Goal: Transaction & Acquisition: Purchase product/service

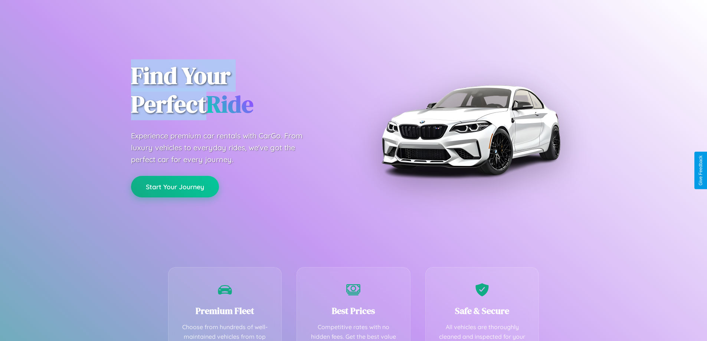
click at [175, 187] on button "Start Your Journey" at bounding box center [175, 187] width 88 height 22
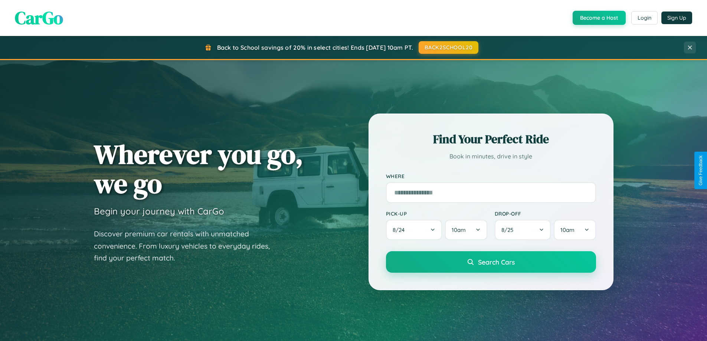
scroll to position [22, 0]
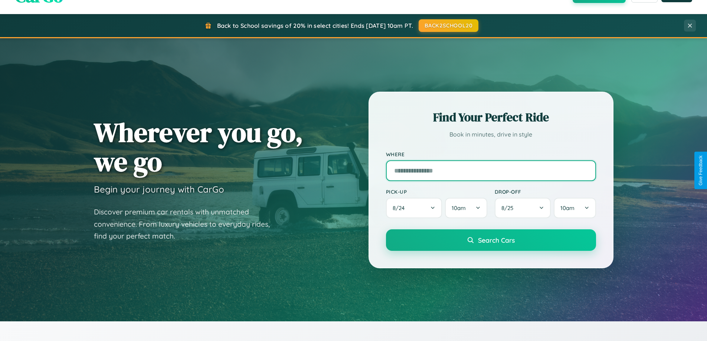
click at [491, 170] on input "text" at bounding box center [491, 170] width 210 height 21
type input "**********"
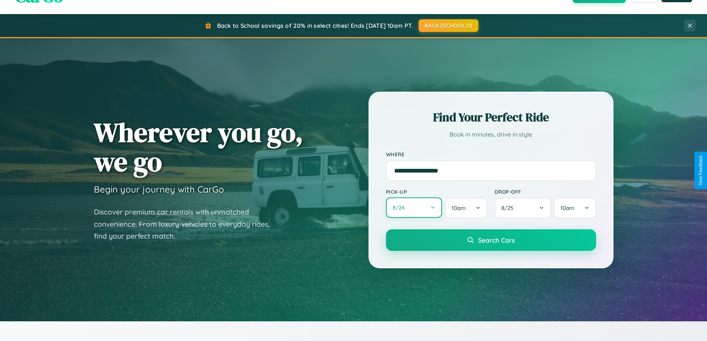
click at [414, 208] on button "8 / 24" at bounding box center [414, 208] width 56 height 20
select select "*"
select select "****"
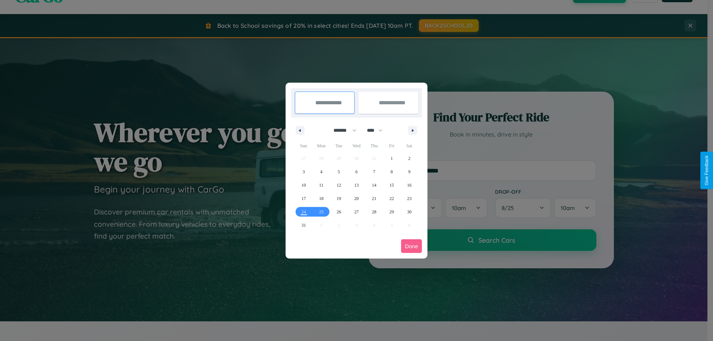
click at [342, 130] on select "******* ******** ***** ***** *** **** **** ****** ********* ******* ******** **…" at bounding box center [344, 130] width 32 height 12
select select "*"
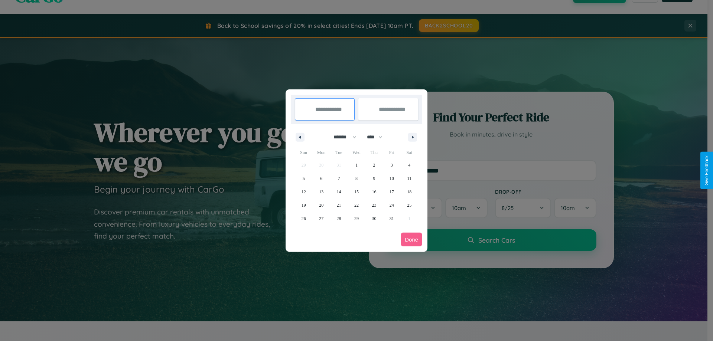
drag, startPoint x: 378, startPoint y: 137, endPoint x: 357, endPoint y: 149, distance: 24.6
click at [378, 137] on select "**** **** **** **** **** **** **** **** **** **** **** **** **** **** **** ****…" at bounding box center [374, 137] width 22 height 12
select select "****"
click at [374, 218] on span "29" at bounding box center [374, 218] width 4 height 13
type input "**********"
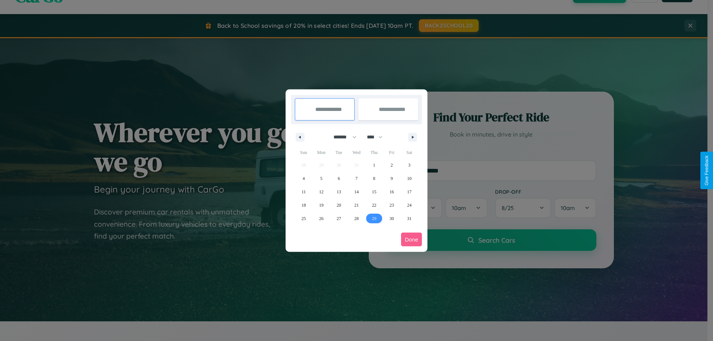
type input "**********"
click at [413, 137] on icon "button" at bounding box center [414, 137] width 4 height 3
select select "*"
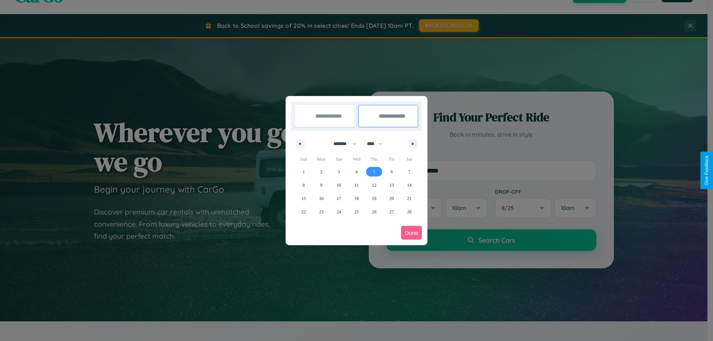
click at [374, 172] on span "5" at bounding box center [374, 171] width 2 height 13
type input "**********"
select select "*"
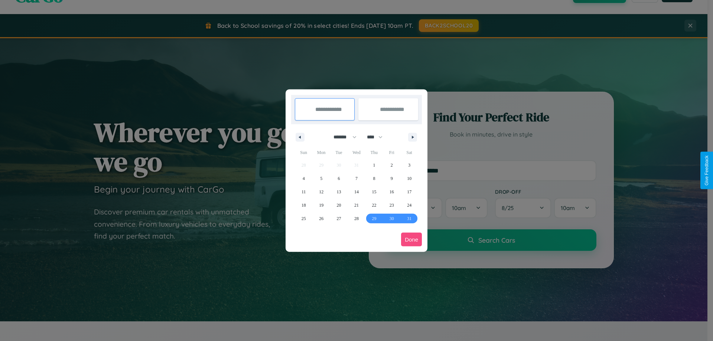
click at [412, 240] on button "Done" at bounding box center [411, 240] width 21 height 14
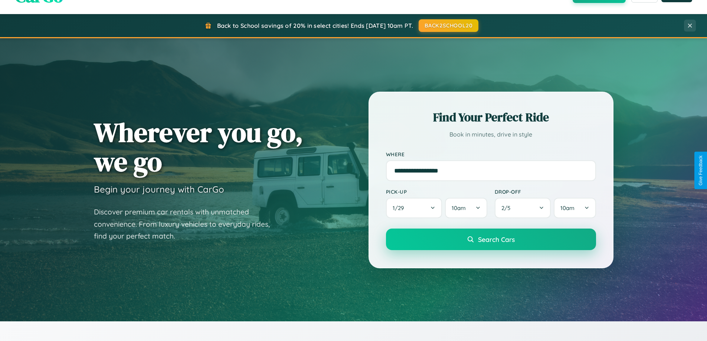
click at [491, 240] on span "Search Cars" at bounding box center [496, 239] width 37 height 8
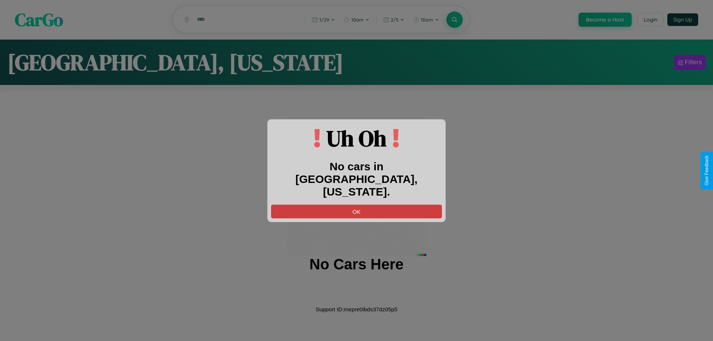
click at [357, 205] on button "OK" at bounding box center [356, 212] width 171 height 14
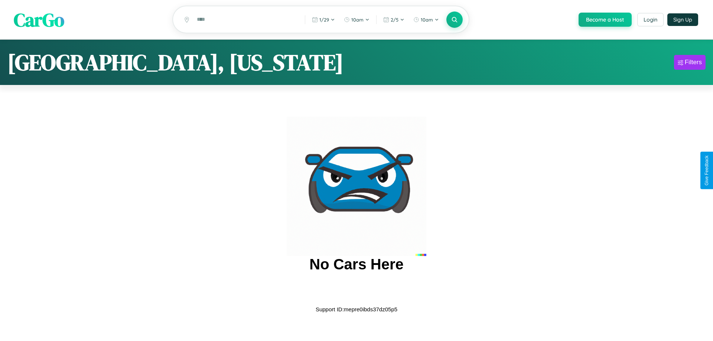
click at [39, 20] on span "CarGo" at bounding box center [39, 20] width 51 height 26
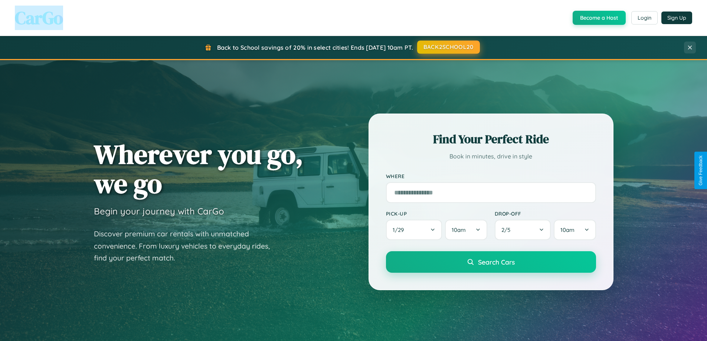
click at [448, 47] on button "BACK2SCHOOL20" at bounding box center [448, 46] width 63 height 13
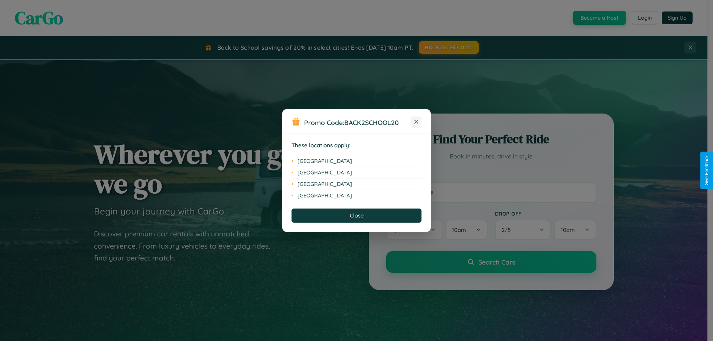
click at [416, 122] on icon at bounding box center [416, 122] width 4 height 4
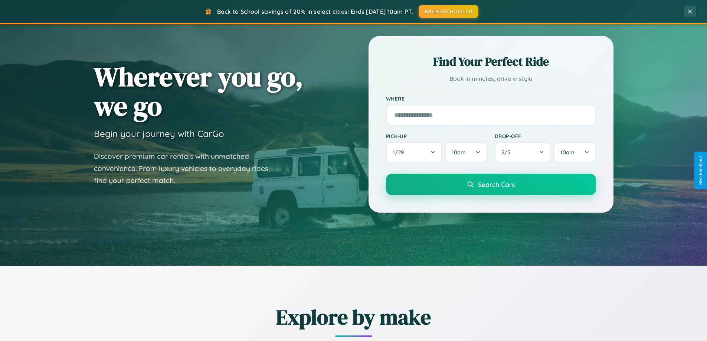
scroll to position [320, 0]
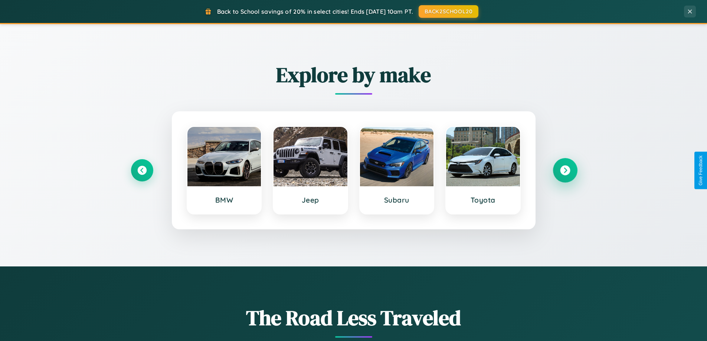
click at [565, 170] on icon at bounding box center [565, 171] width 10 height 10
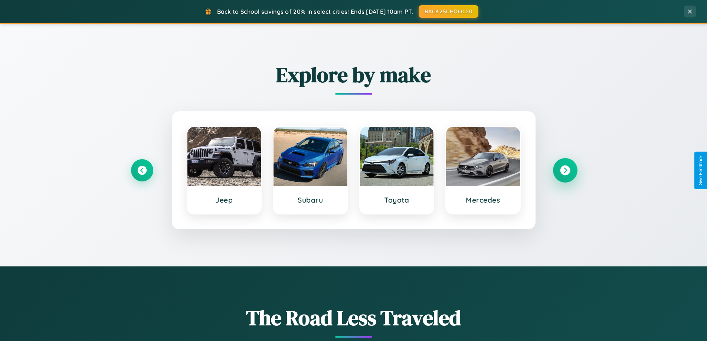
click at [565, 170] on icon at bounding box center [565, 171] width 10 height 10
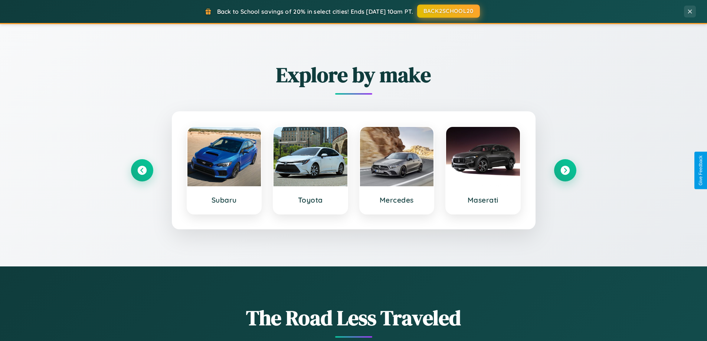
click at [448, 11] on button "BACK2SCHOOL20" at bounding box center [448, 10] width 63 height 13
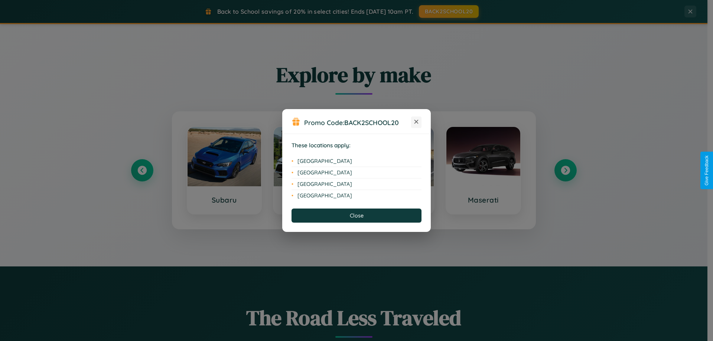
click at [416, 122] on icon at bounding box center [416, 122] width 4 height 4
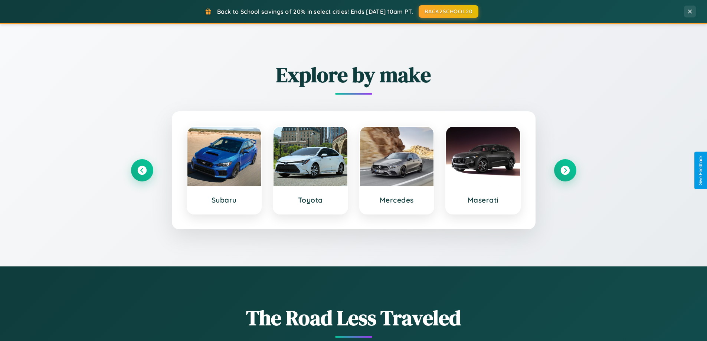
scroll to position [1193, 0]
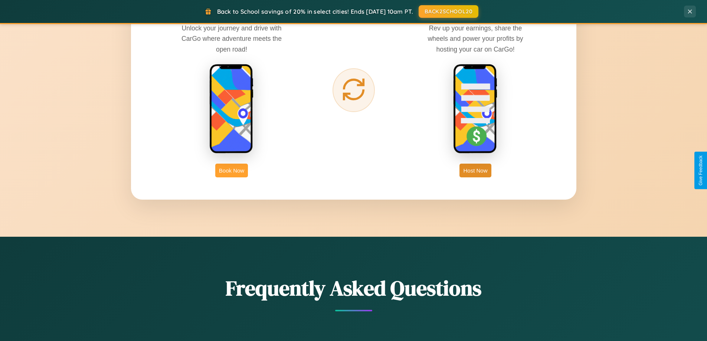
click at [232, 170] on button "Book Now" at bounding box center [231, 171] width 33 height 14
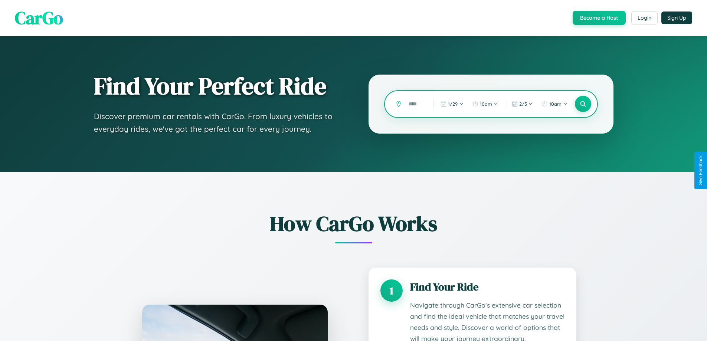
click at [416, 104] on input "text" at bounding box center [415, 104] width 21 height 13
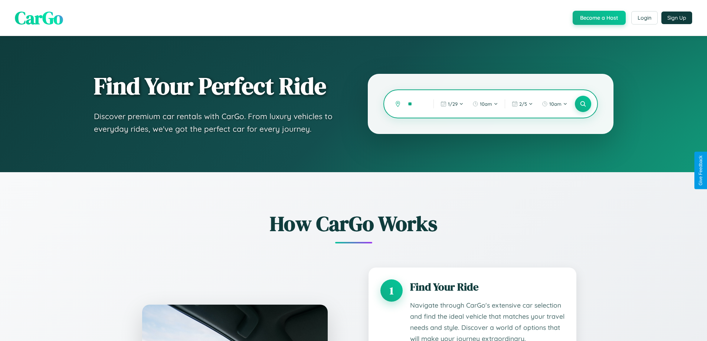
type input "*"
type input "*****"
click at [583, 104] on icon at bounding box center [583, 104] width 7 height 7
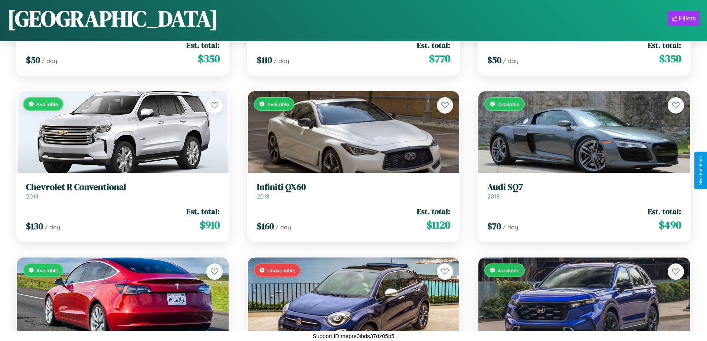
scroll to position [1767, 0]
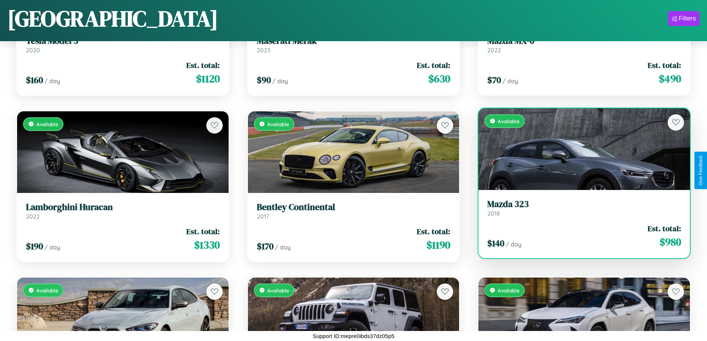
click at [580, 211] on link "Mazda 323 2018" at bounding box center [585, 208] width 194 height 18
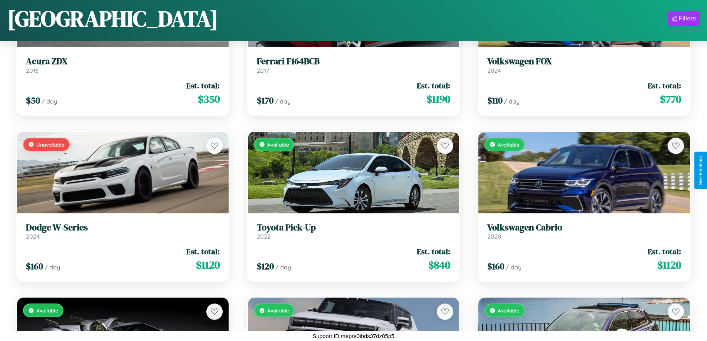
scroll to position [6092, 0]
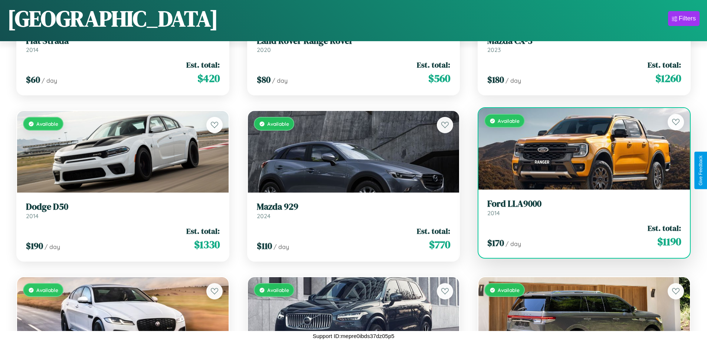
click at [580, 211] on link "Ford LLA9000 2014" at bounding box center [585, 208] width 194 height 18
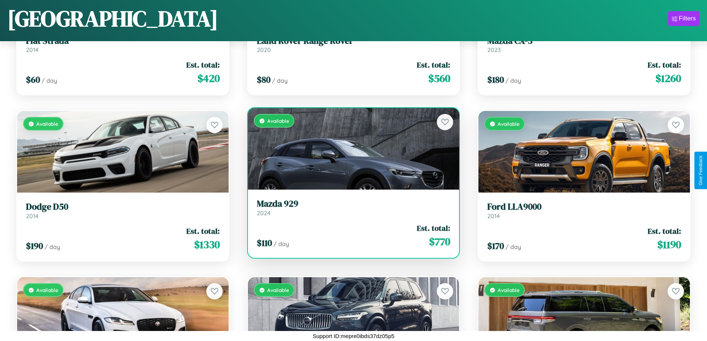
scroll to position [35, 0]
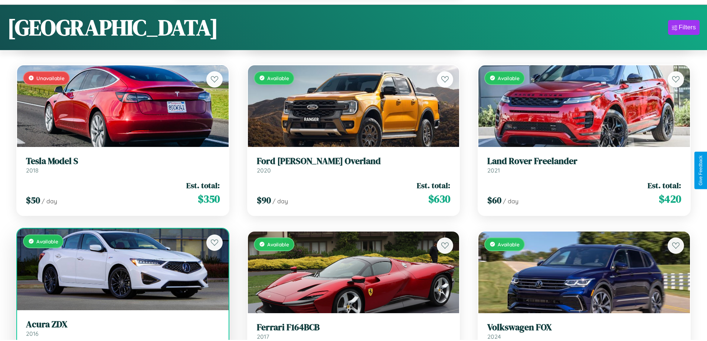
click at [122, 330] on h3 "Acura ZDX" at bounding box center [123, 324] width 194 height 11
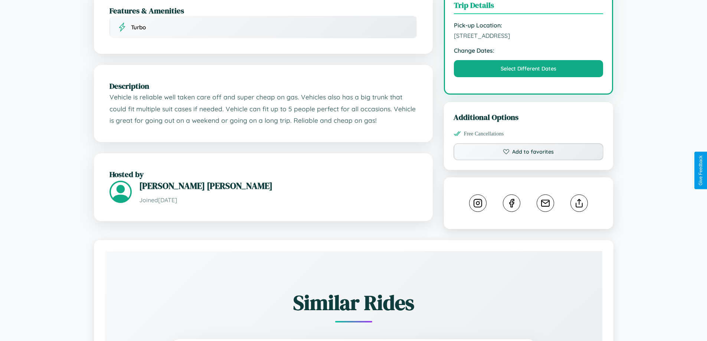
scroll to position [244, 0]
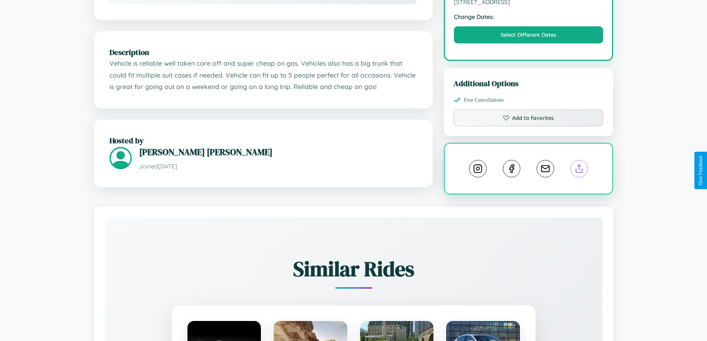
click at [580, 170] on line at bounding box center [580, 167] width 0 height 5
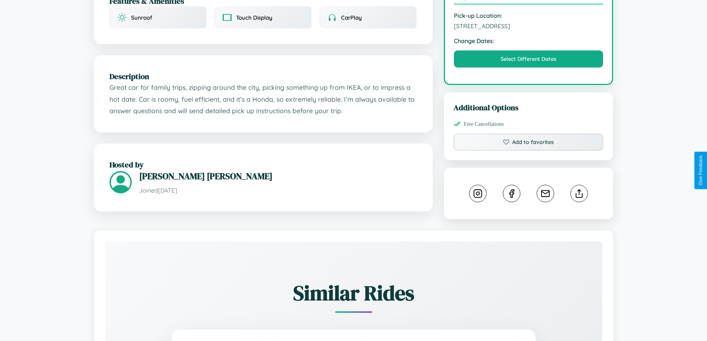
scroll to position [244, 0]
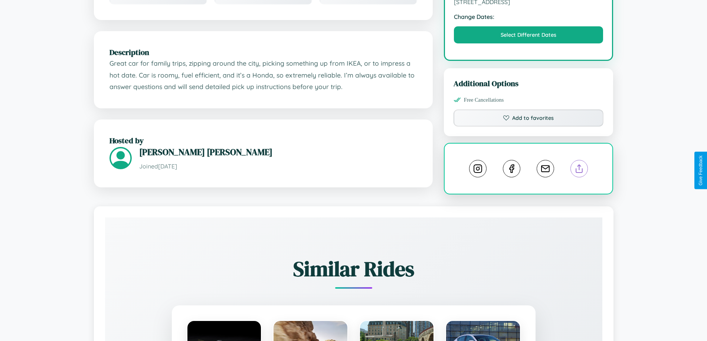
click at [580, 170] on line at bounding box center [580, 167] width 0 height 5
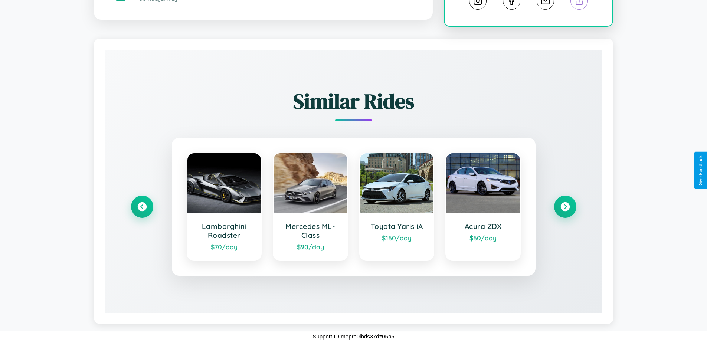
scroll to position [413, 0]
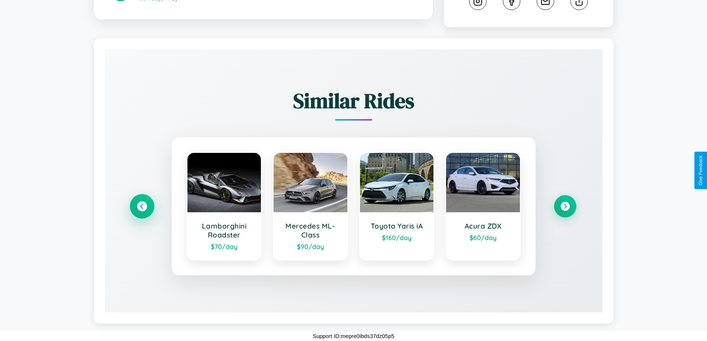
click at [142, 206] on icon at bounding box center [142, 207] width 10 height 10
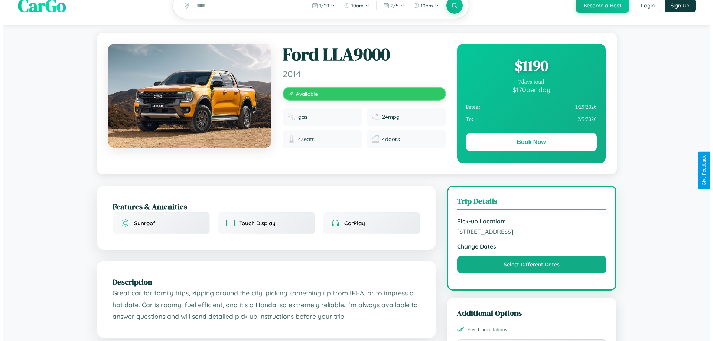
scroll to position [0, 0]
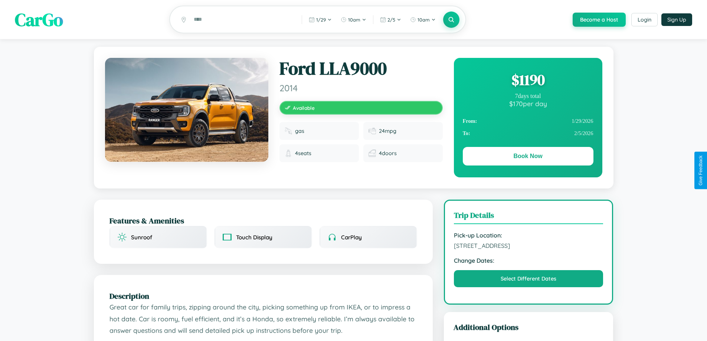
click at [528, 81] on div "$ 1190" at bounding box center [528, 80] width 131 height 20
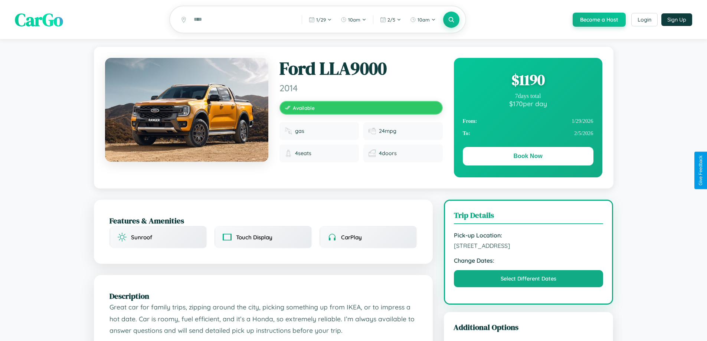
click at [528, 81] on div "$ 1190" at bounding box center [528, 80] width 131 height 20
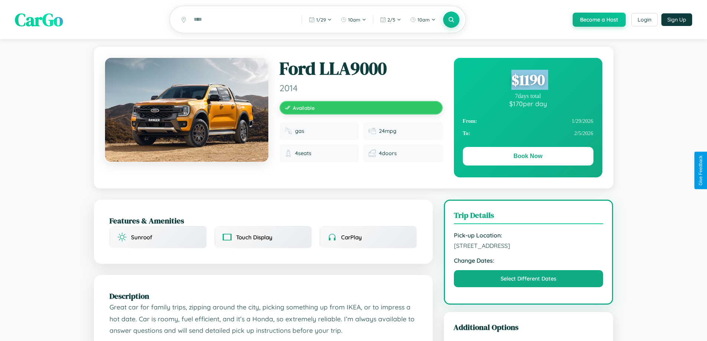
click at [528, 81] on div "$ 1190" at bounding box center [528, 80] width 131 height 20
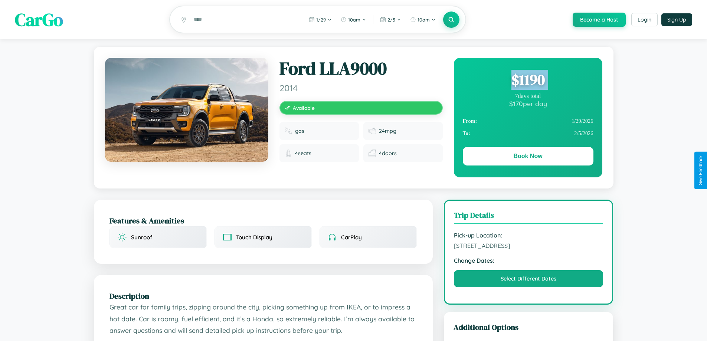
click at [528, 81] on div "$ 1190" at bounding box center [528, 80] width 131 height 20
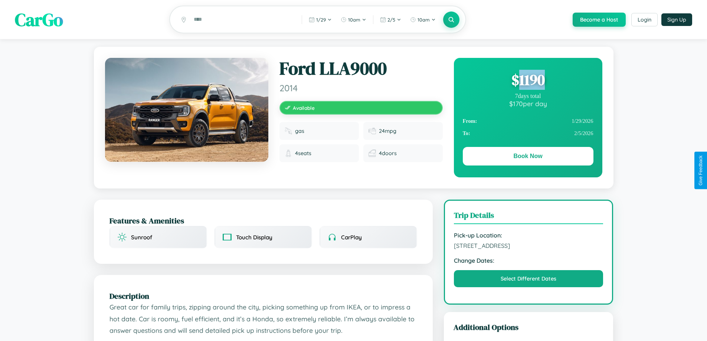
click at [528, 81] on div "$ 1190" at bounding box center [528, 80] width 131 height 20
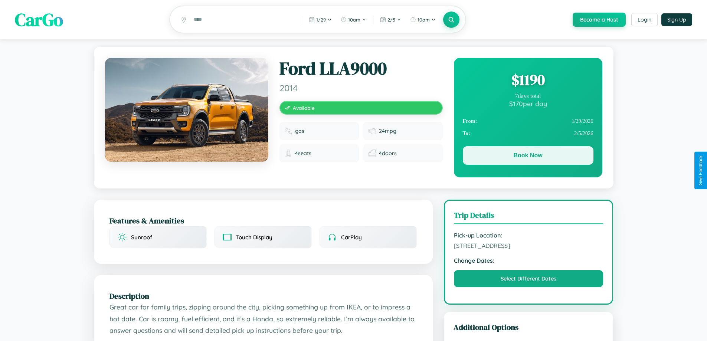
click at [528, 157] on button "Book Now" at bounding box center [528, 155] width 131 height 19
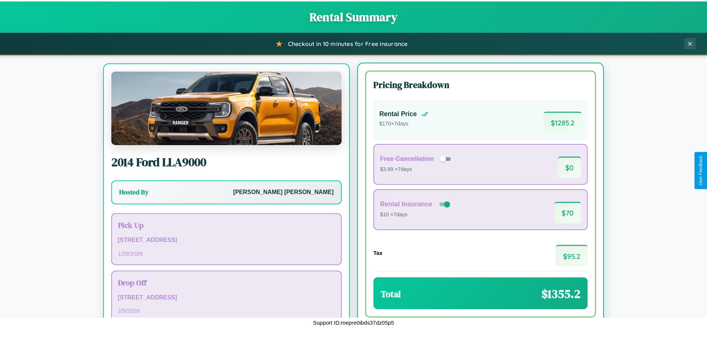
scroll to position [35, 0]
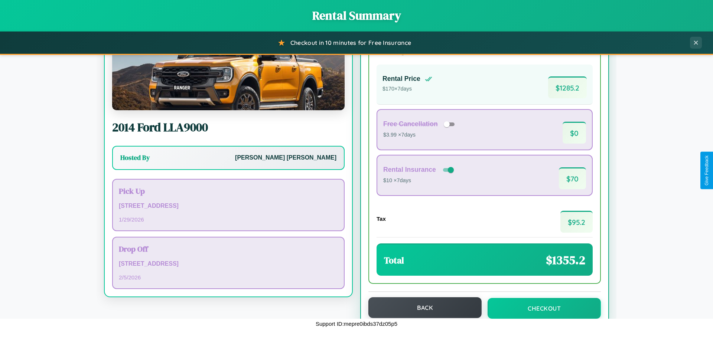
click at [422, 308] on button "Back" at bounding box center [424, 307] width 113 height 21
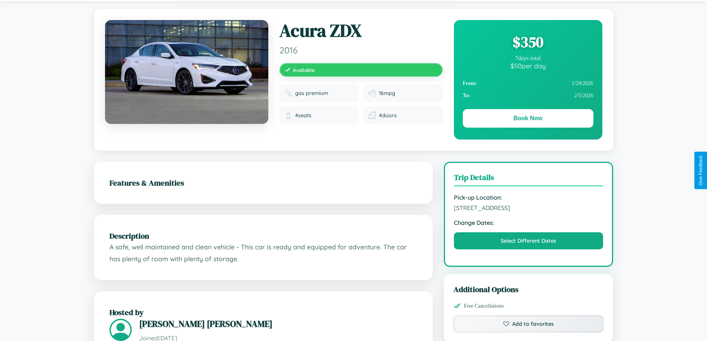
scroll to position [193, 0]
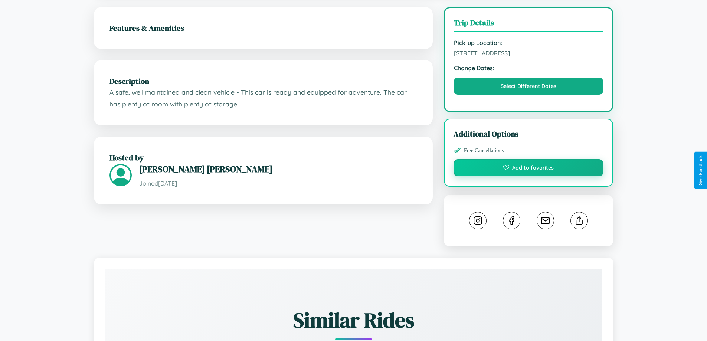
click at [529, 170] on button "Add to favorites" at bounding box center [529, 167] width 150 height 17
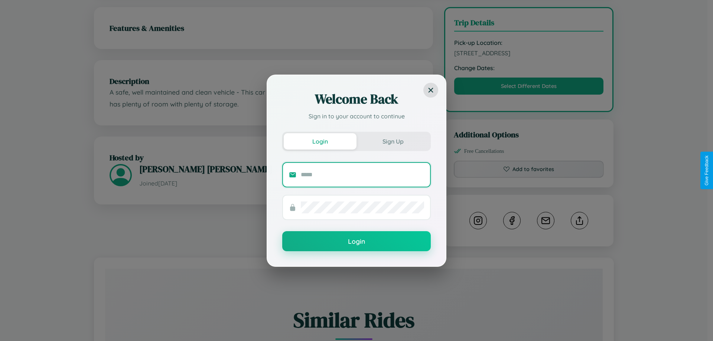
click at [362, 175] on input "text" at bounding box center [362, 175] width 123 height 12
type input "**********"
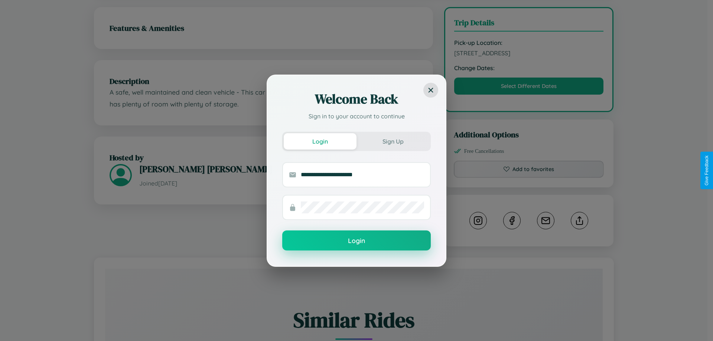
click at [357, 241] on button "Login" at bounding box center [356, 241] width 149 height 20
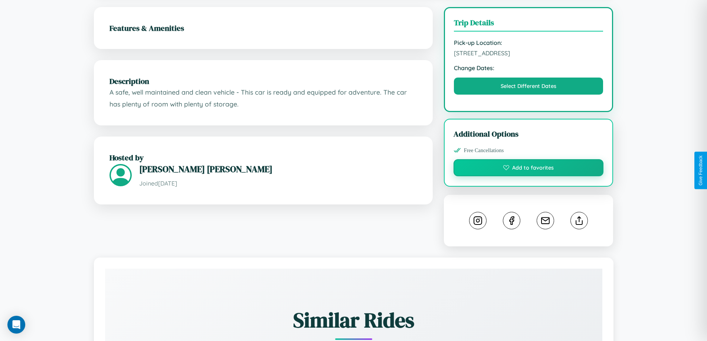
click at [529, 170] on button "Add to favorites" at bounding box center [529, 167] width 150 height 17
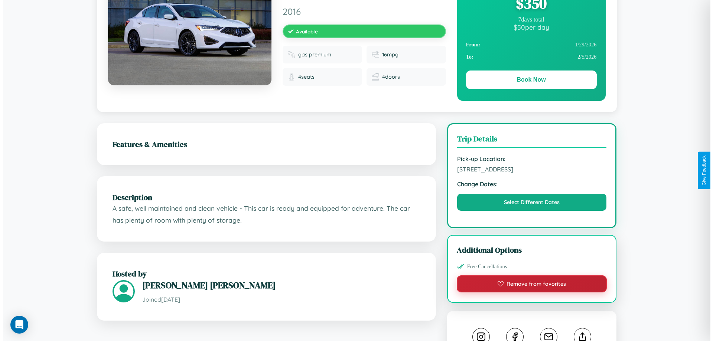
scroll to position [0, 0]
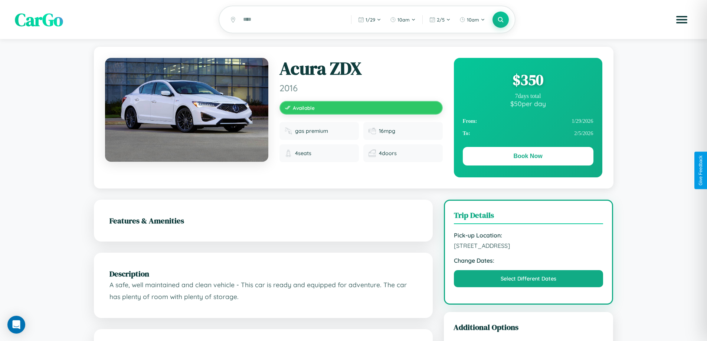
click at [528, 81] on div "$ 350" at bounding box center [528, 80] width 131 height 20
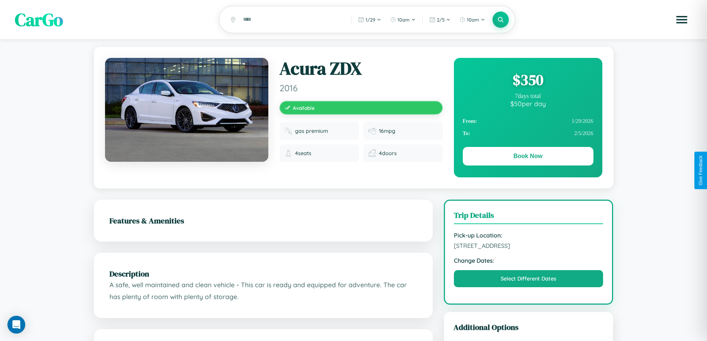
click at [528, 81] on div "$ 350" at bounding box center [528, 80] width 131 height 20
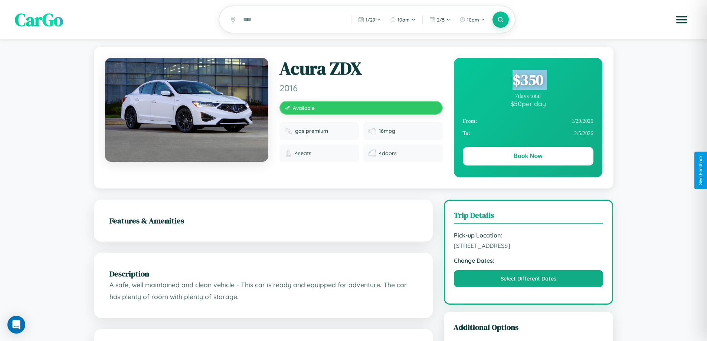
click at [528, 81] on div "$ 350" at bounding box center [528, 80] width 131 height 20
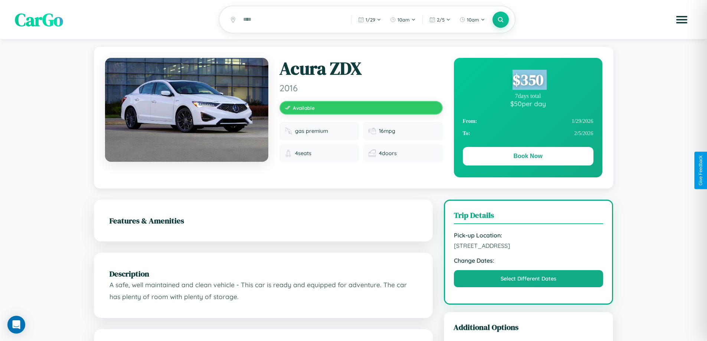
click at [528, 81] on div "$ 350" at bounding box center [528, 80] width 131 height 20
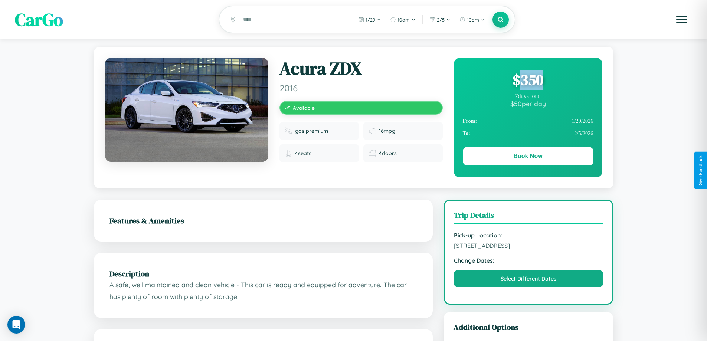
click at [528, 81] on div "$ 350" at bounding box center [528, 80] width 131 height 20
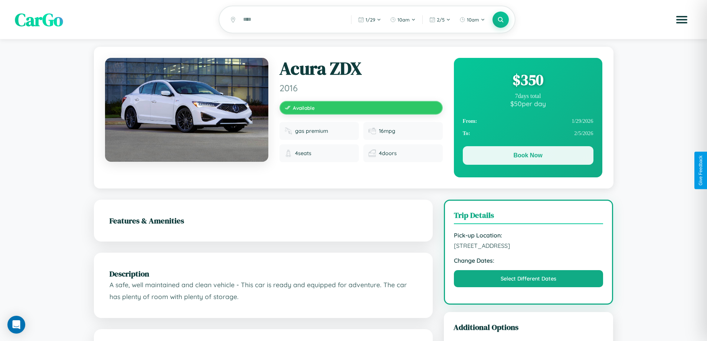
click at [528, 157] on button "Book Now" at bounding box center [528, 155] width 131 height 19
